Goal: Task Accomplishment & Management: Use online tool/utility

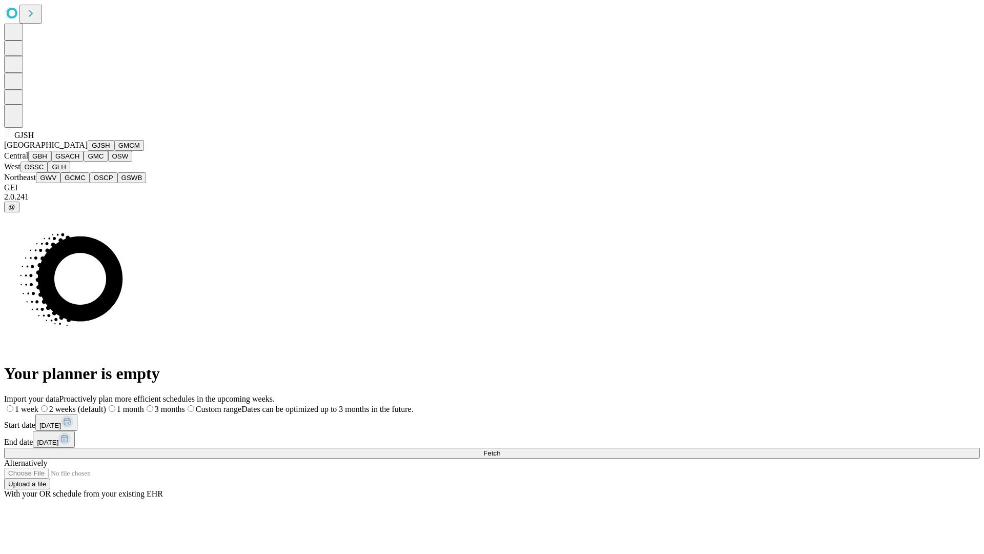
click at [88, 151] on button "GJSH" at bounding box center [101, 145] width 27 height 11
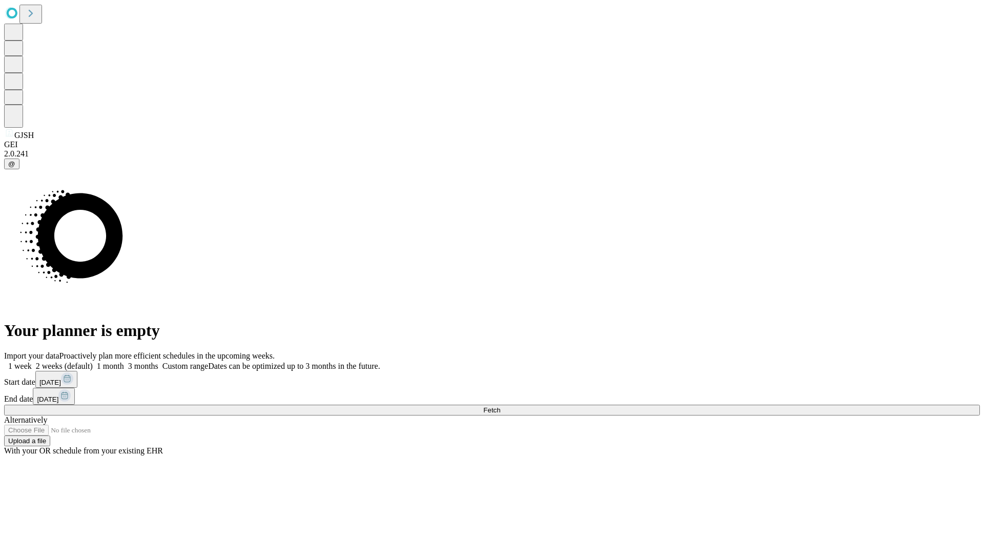
click at [32, 361] on label "1 week" at bounding box center [18, 365] width 28 height 9
click at [500, 406] on span "Fetch" at bounding box center [491, 410] width 17 height 8
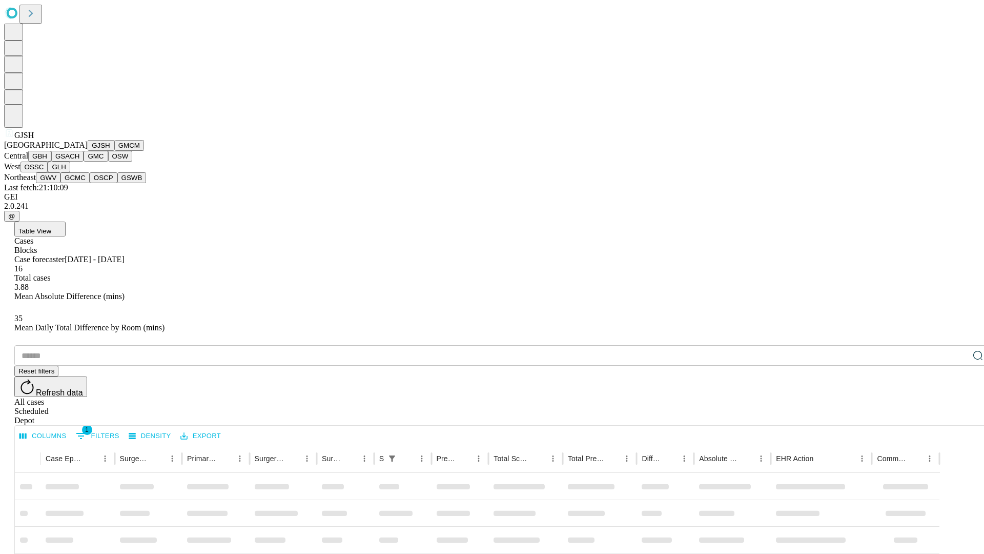
click at [114, 151] on button "GMCM" at bounding box center [129, 145] width 30 height 11
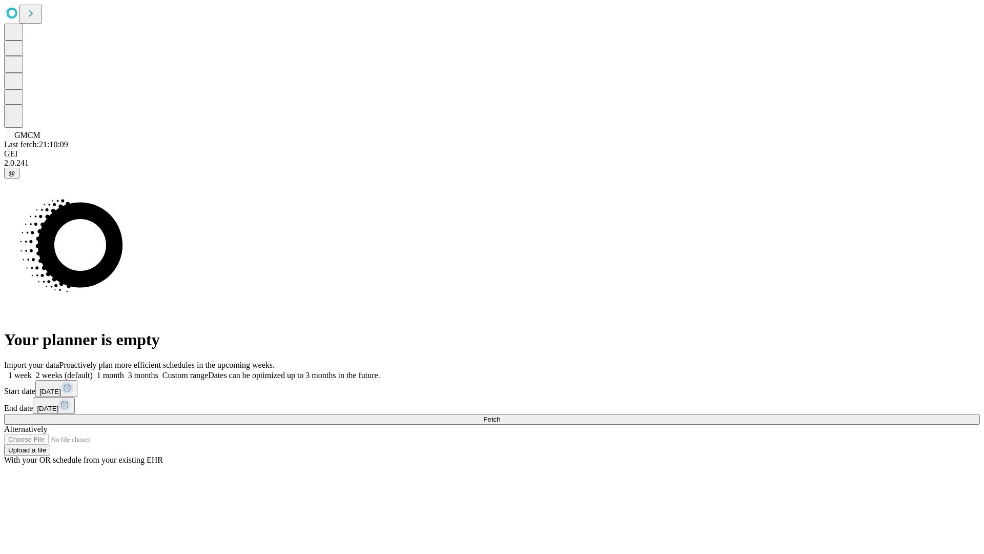
click at [32, 371] on label "1 week" at bounding box center [18, 375] width 28 height 9
click at [500, 415] on span "Fetch" at bounding box center [491, 419] width 17 height 8
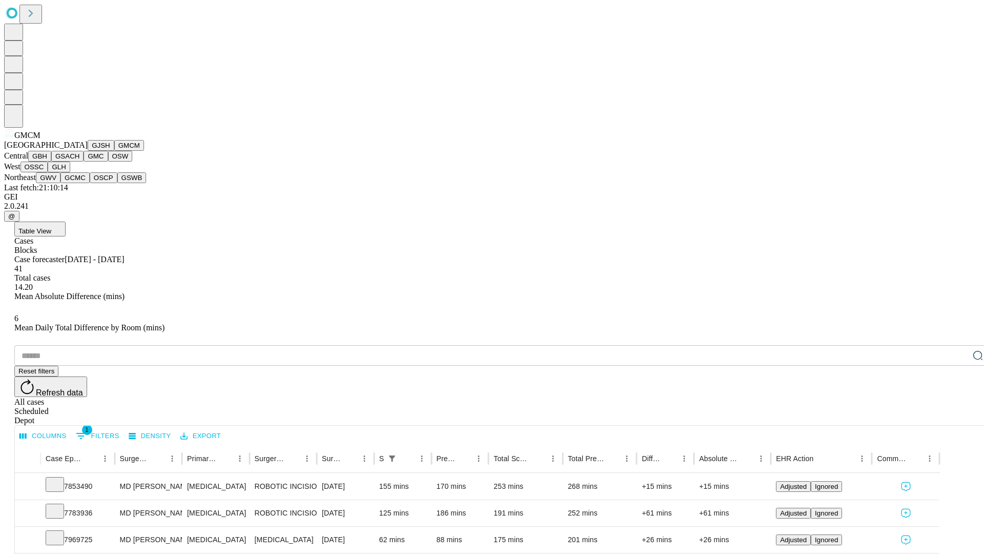
click at [51, 161] on button "GBH" at bounding box center [39, 156] width 23 height 11
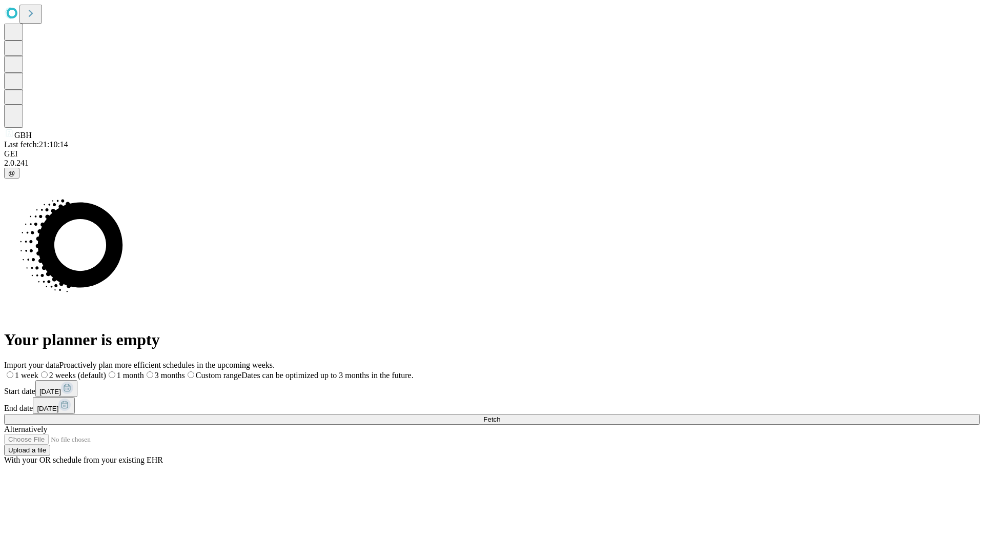
click at [38, 371] on label "1 week" at bounding box center [21, 375] width 34 height 9
click at [500, 415] on span "Fetch" at bounding box center [491, 419] width 17 height 8
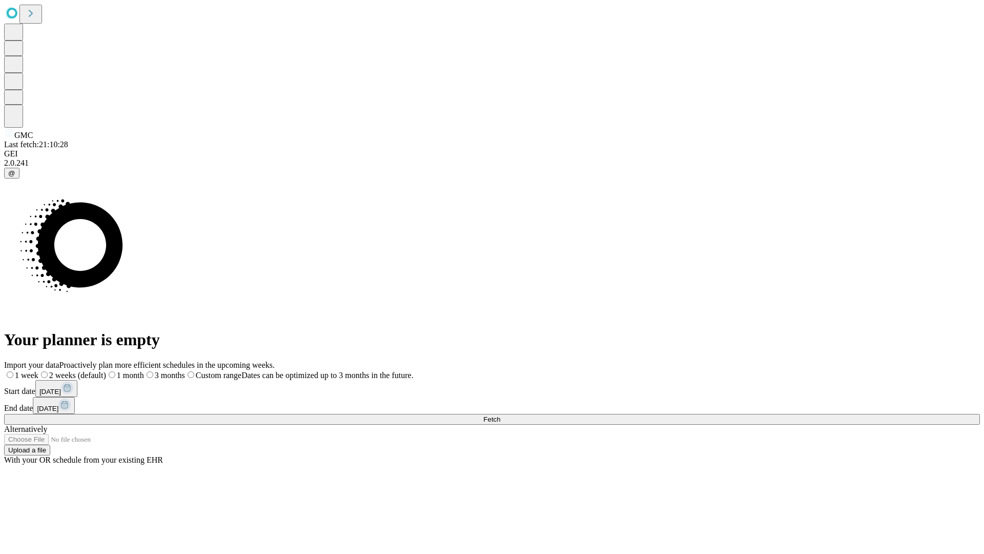
click at [38, 371] on label "1 week" at bounding box center [21, 375] width 34 height 9
click at [500, 415] on span "Fetch" at bounding box center [491, 419] width 17 height 8
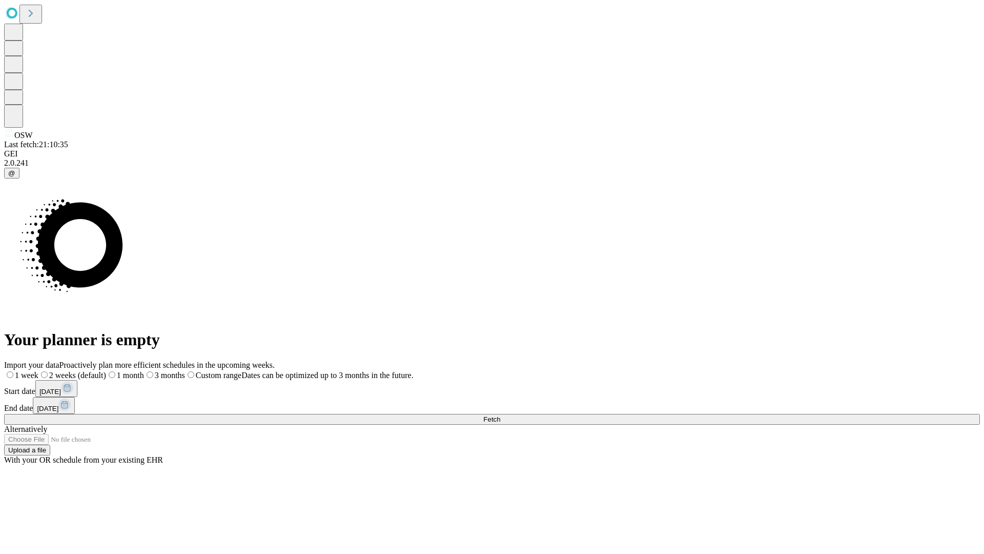
click at [38, 371] on label "1 week" at bounding box center [21, 375] width 34 height 9
click at [500, 415] on span "Fetch" at bounding box center [491, 419] width 17 height 8
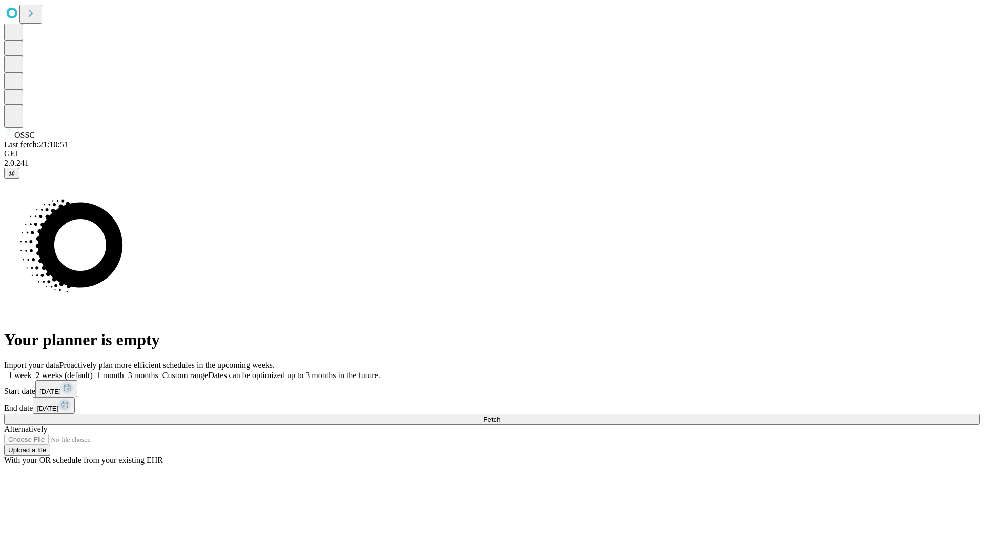
click at [32, 371] on label "1 week" at bounding box center [18, 375] width 28 height 9
click at [500, 415] on span "Fetch" at bounding box center [491, 419] width 17 height 8
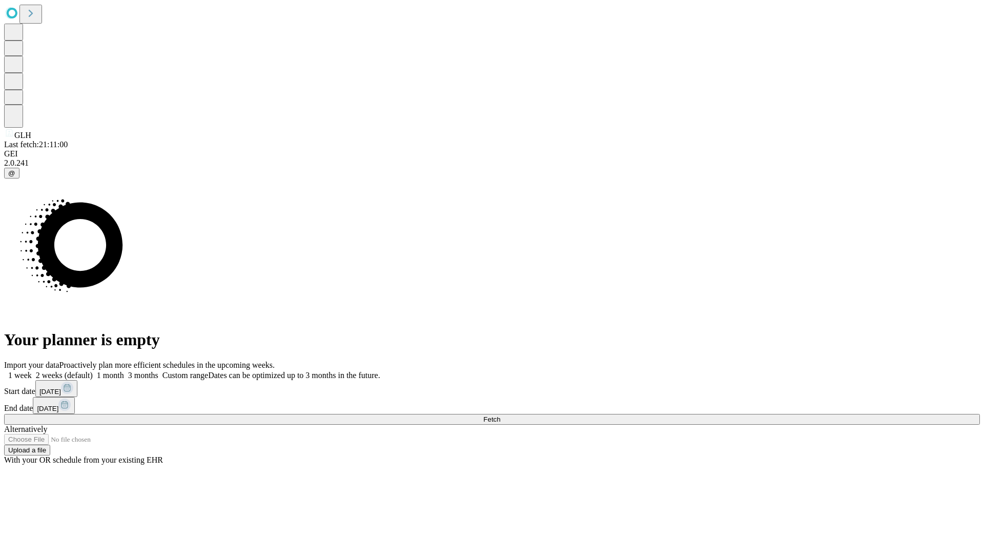
click at [500, 415] on span "Fetch" at bounding box center [491, 419] width 17 height 8
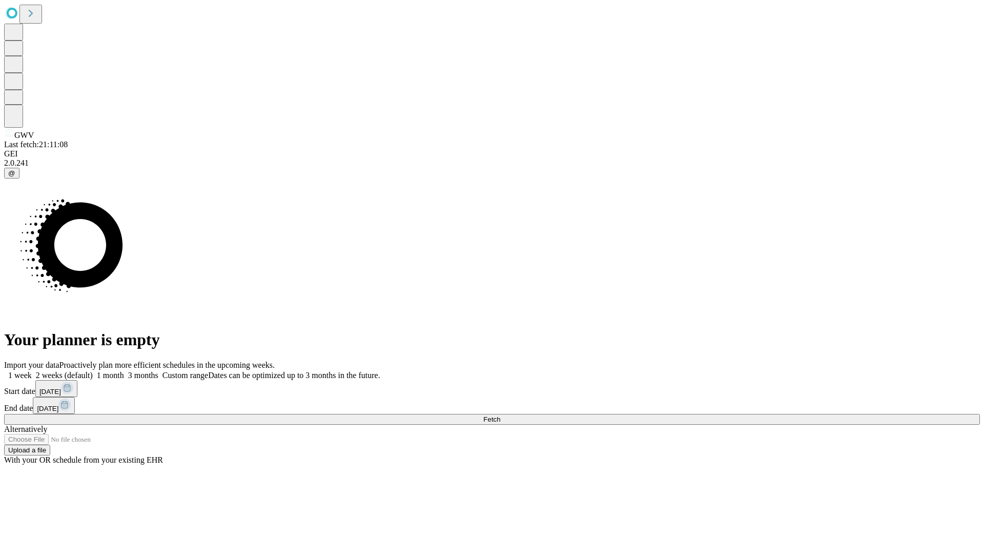
click at [32, 371] on label "1 week" at bounding box center [18, 375] width 28 height 9
click at [500, 415] on span "Fetch" at bounding box center [491, 419] width 17 height 8
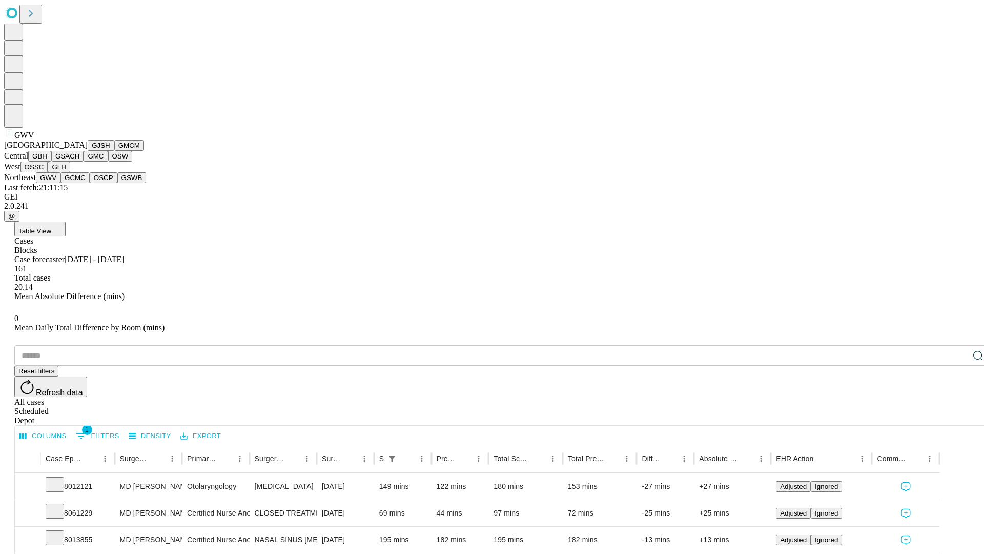
click at [79, 183] on button "GCMC" at bounding box center [74, 177] width 29 height 11
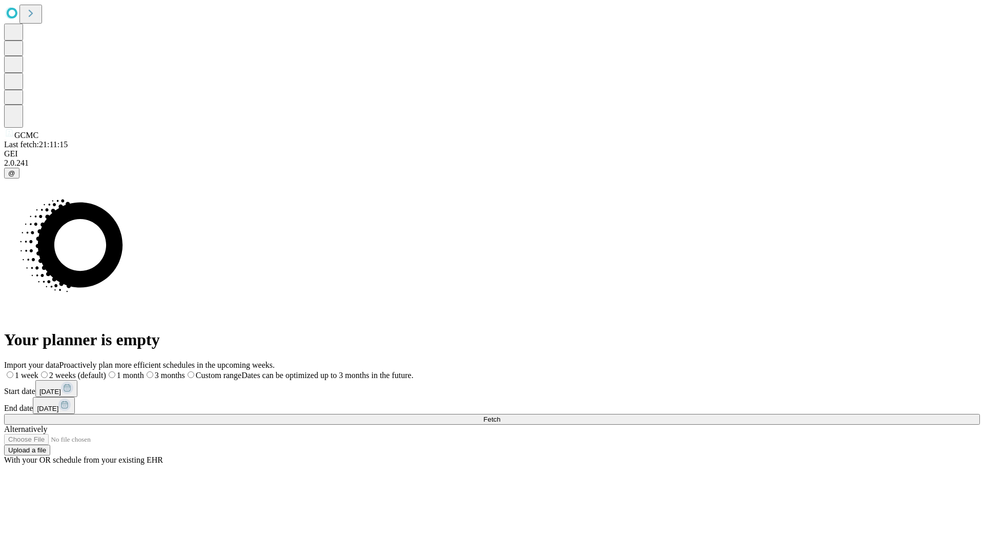
click at [38, 371] on label "1 week" at bounding box center [21, 375] width 34 height 9
click at [500, 415] on span "Fetch" at bounding box center [491, 419] width 17 height 8
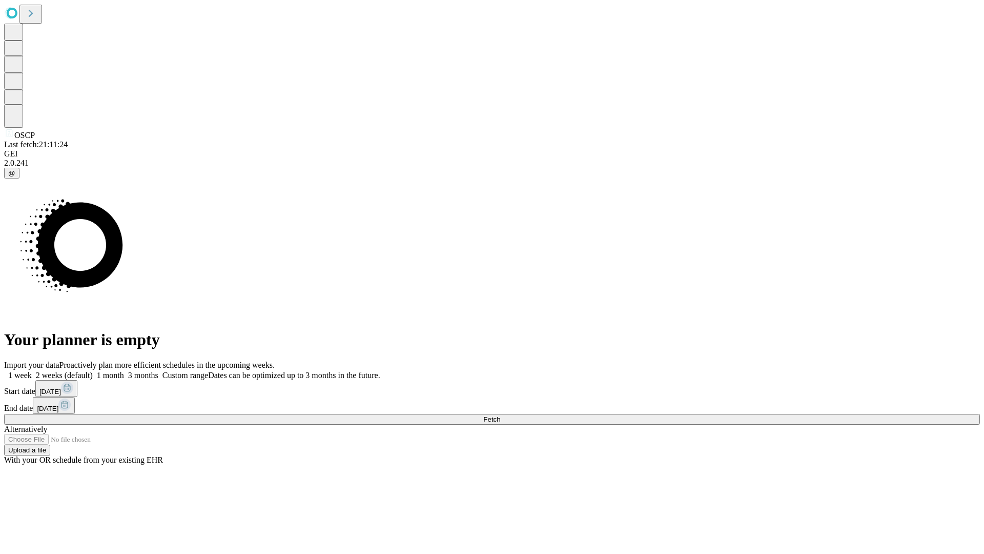
click at [32, 371] on label "1 week" at bounding box center [18, 375] width 28 height 9
click at [500, 415] on span "Fetch" at bounding box center [491, 419] width 17 height 8
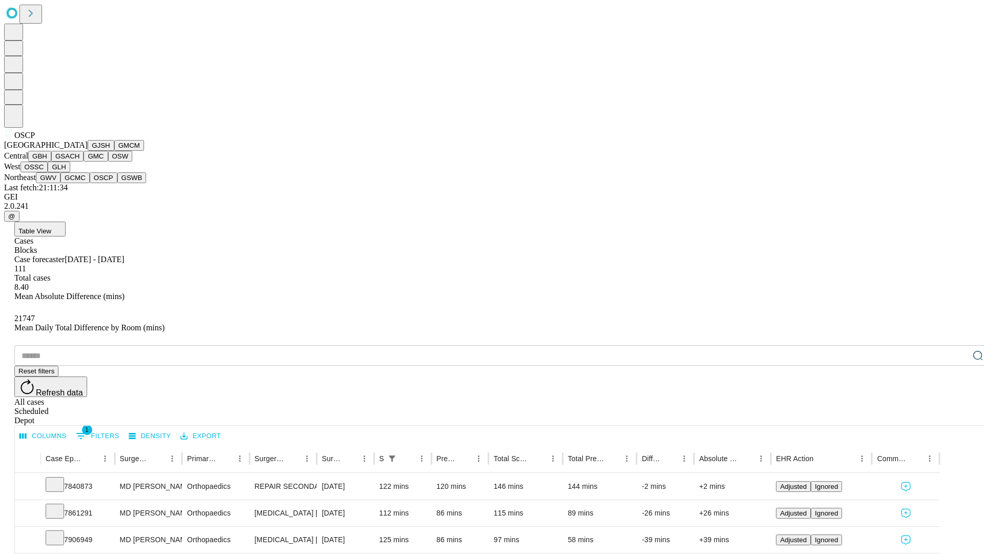
click at [117, 183] on button "GSWB" at bounding box center [131, 177] width 29 height 11
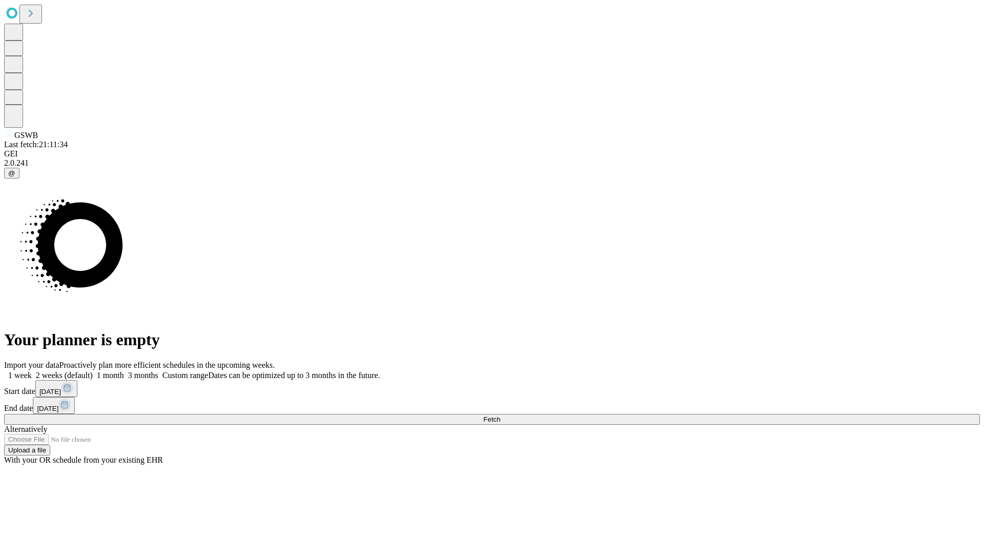
click at [500, 415] on span "Fetch" at bounding box center [491, 419] width 17 height 8
